Goal: Information Seeking & Learning: Learn about a topic

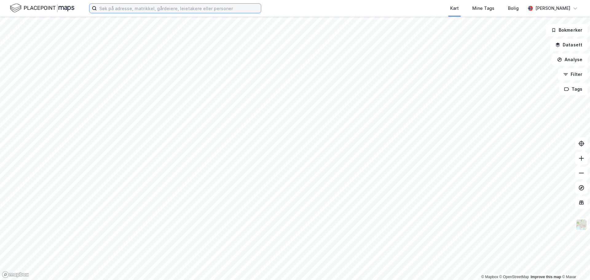
click at [172, 9] on input at bounding box center [179, 8] width 164 height 9
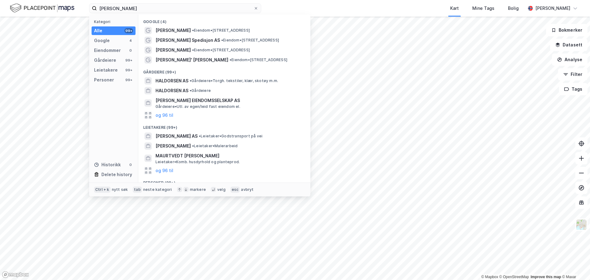
click at [110, 84] on div "Kategori Alle 99+ Google 4 Eiendommer 0 Gårdeiere 99+ Leietakere 99+ Personer 9…" at bounding box center [113, 98] width 49 height 168
click at [110, 82] on div "Personer" at bounding box center [104, 79] width 20 height 7
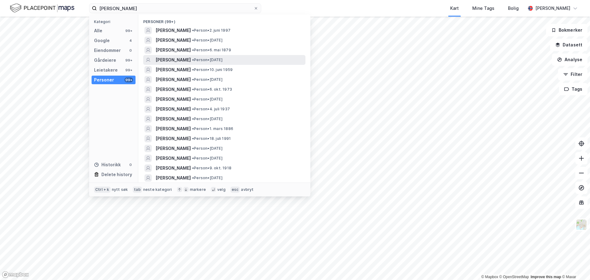
click at [191, 60] on span "[PERSON_NAME]" at bounding box center [172, 59] width 35 height 7
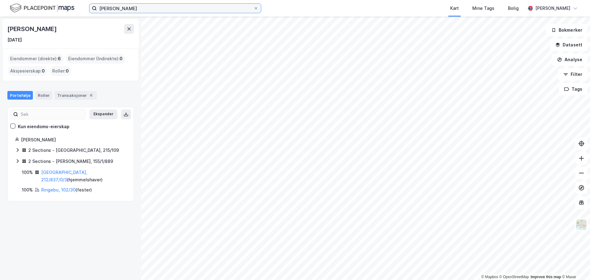
click at [140, 11] on input "[PERSON_NAME]" at bounding box center [175, 8] width 157 height 9
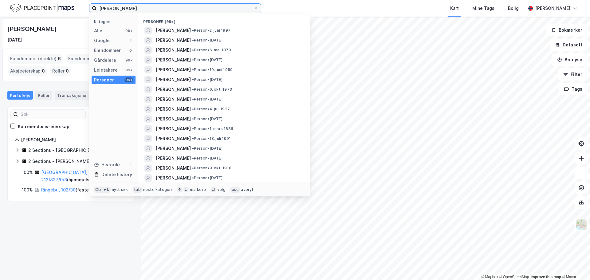
click at [140, 11] on input "[PERSON_NAME]" at bounding box center [175, 8] width 157 height 9
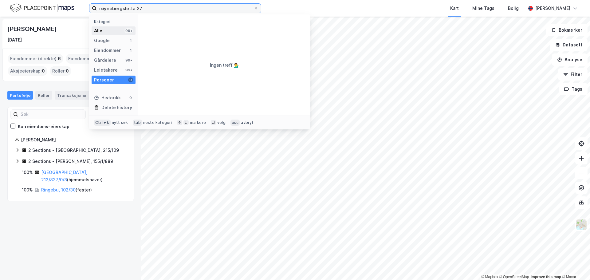
type input "røynebergsletta 27"
click at [120, 30] on div "Alle 99+" at bounding box center [114, 30] width 44 height 9
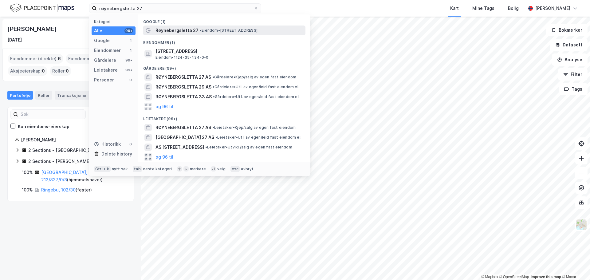
click at [171, 33] on span "Røynebergsletta 27" at bounding box center [176, 30] width 43 height 7
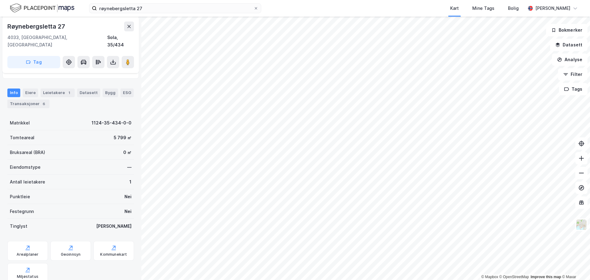
scroll to position [77, 0]
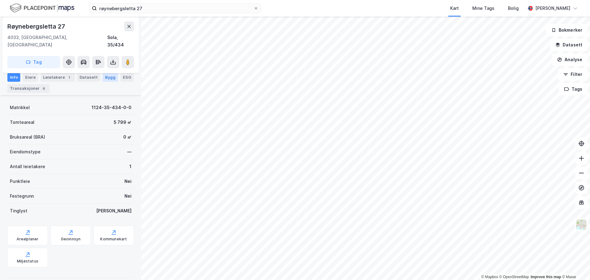
click at [105, 79] on div "Bygg" at bounding box center [110, 77] width 15 height 9
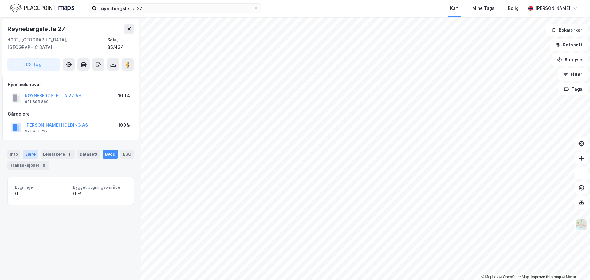
click at [29, 150] on div "Eiere" at bounding box center [30, 154] width 15 height 9
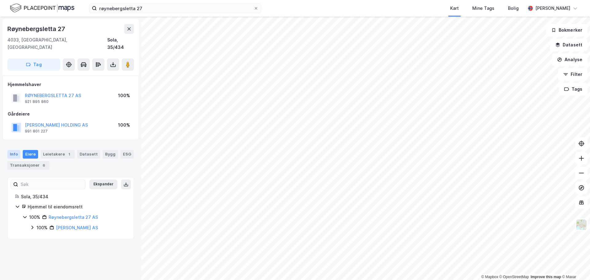
click at [16, 150] on div "Info" at bounding box center [13, 154] width 13 height 9
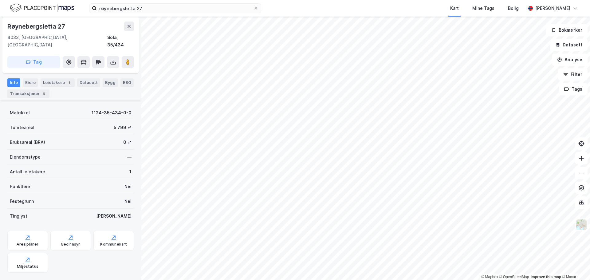
scroll to position [77, 0]
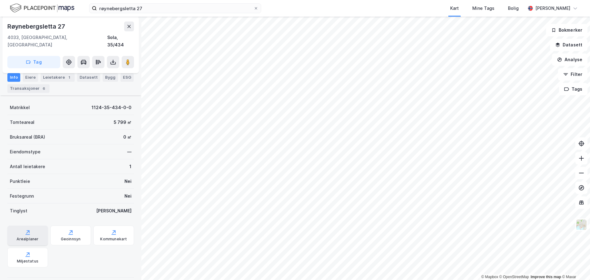
click at [35, 237] on div "Arealplaner" at bounding box center [28, 239] width 22 height 5
click at [110, 229] on div "Kommunekart" at bounding box center [113, 235] width 41 height 20
click at [30, 248] on div "Miljøstatus" at bounding box center [27, 258] width 41 height 20
